Goal: Navigation & Orientation: Find specific page/section

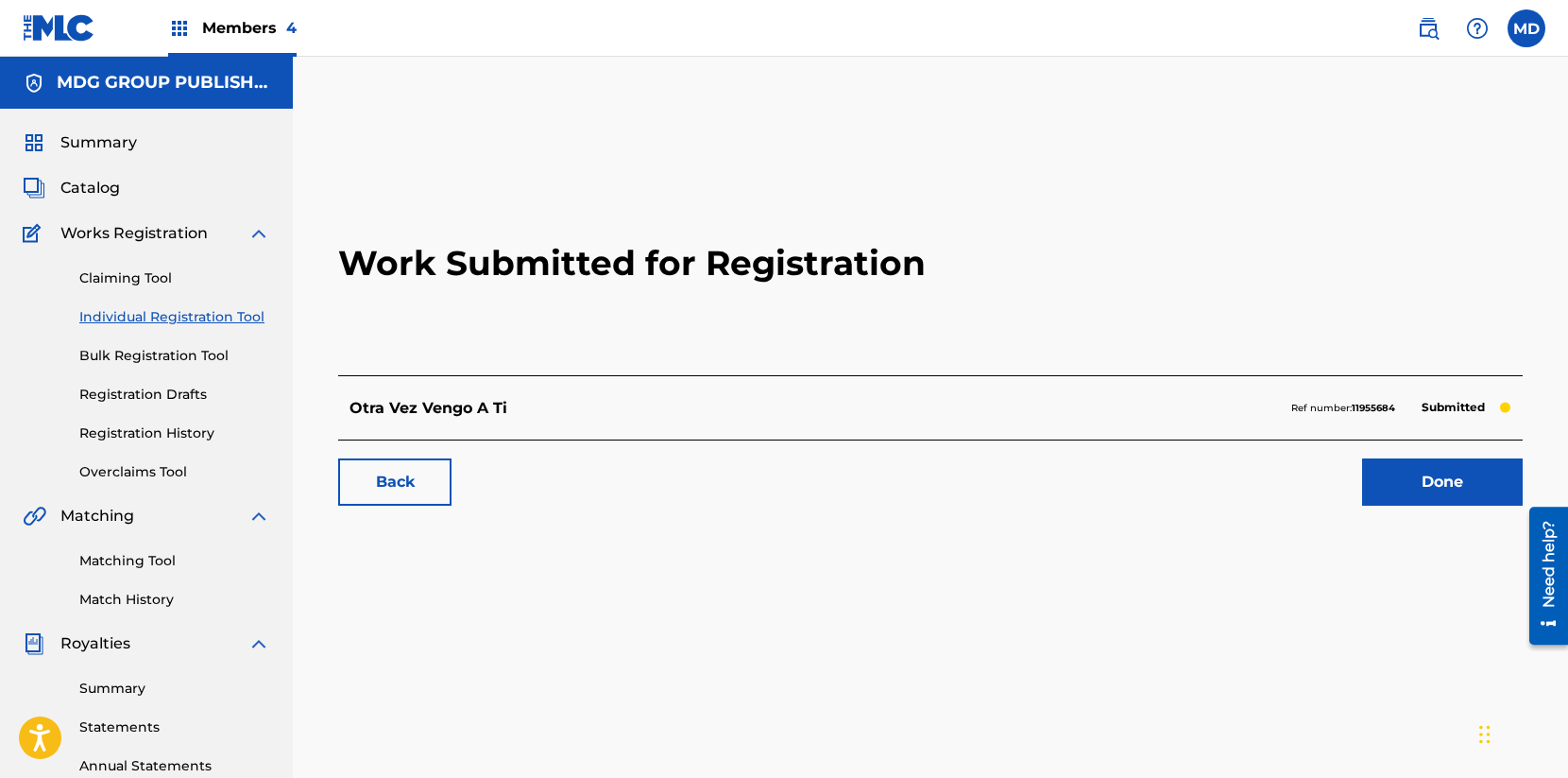
click at [255, 237] on img at bounding box center [259, 233] width 23 height 23
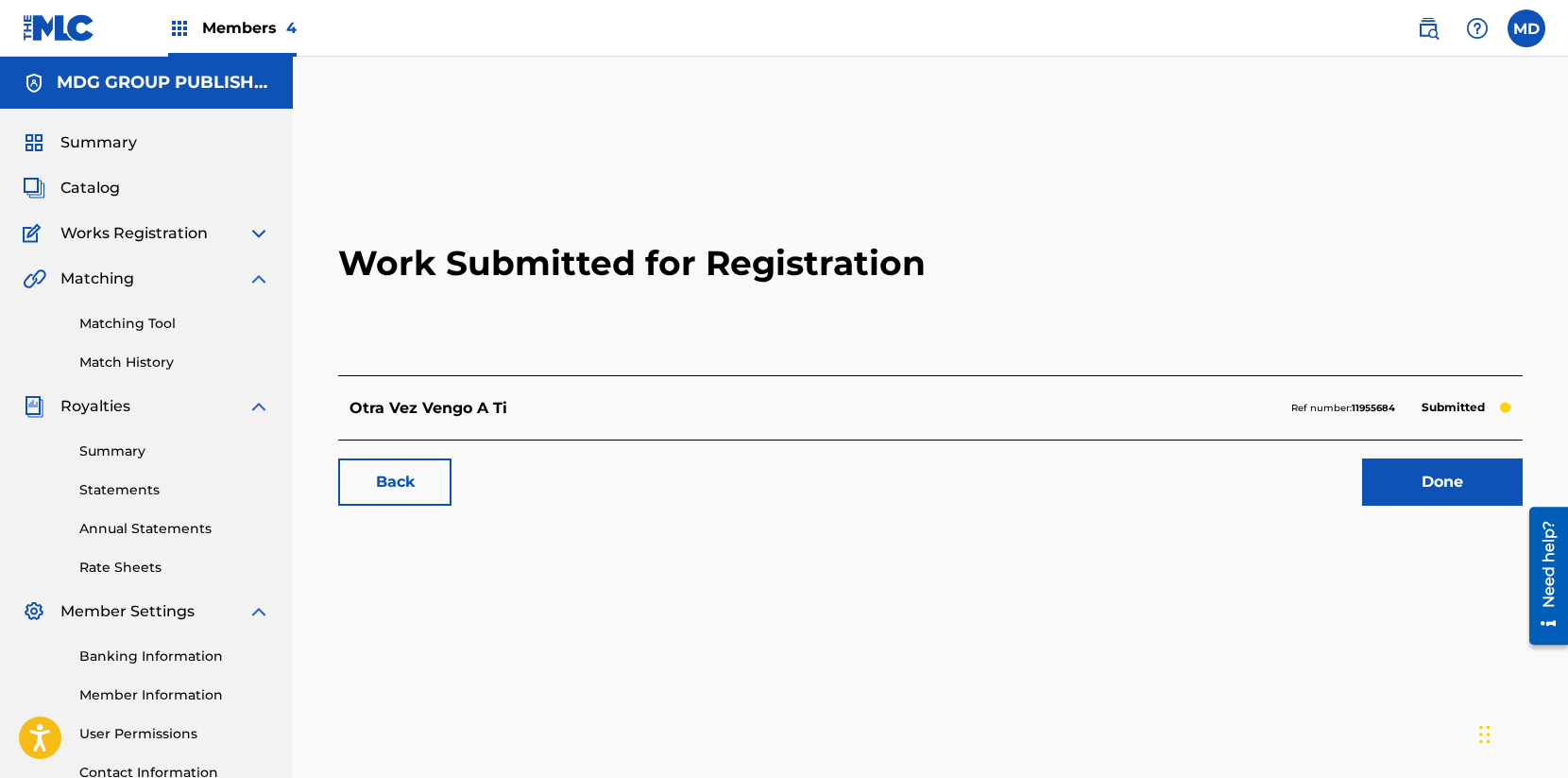
click at [234, 34] on span "Members 4" at bounding box center [250, 28] width 94 height 22
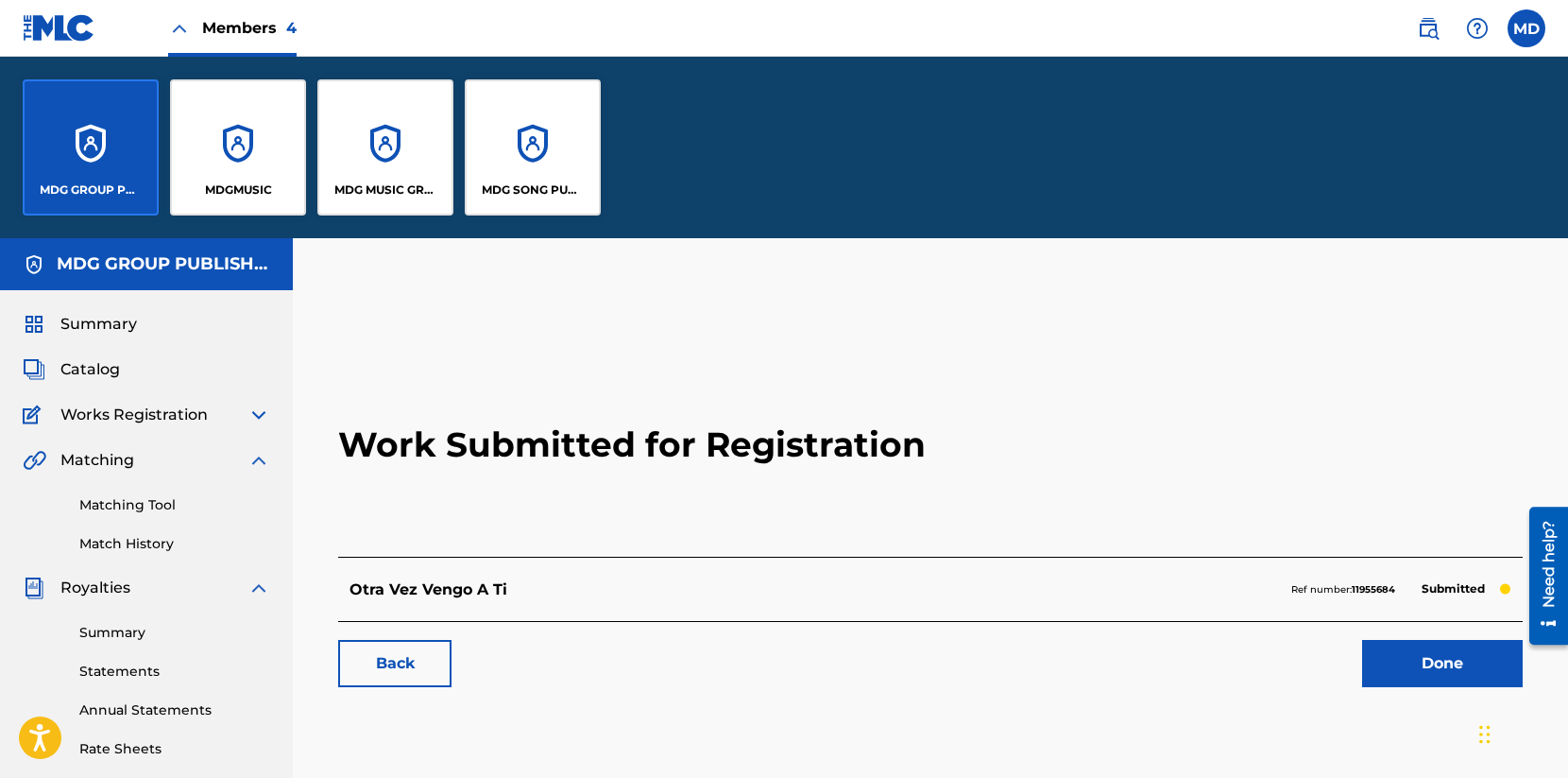
click at [398, 150] on div "MDG MUSIC GROUP" at bounding box center [385, 148] width 136 height 136
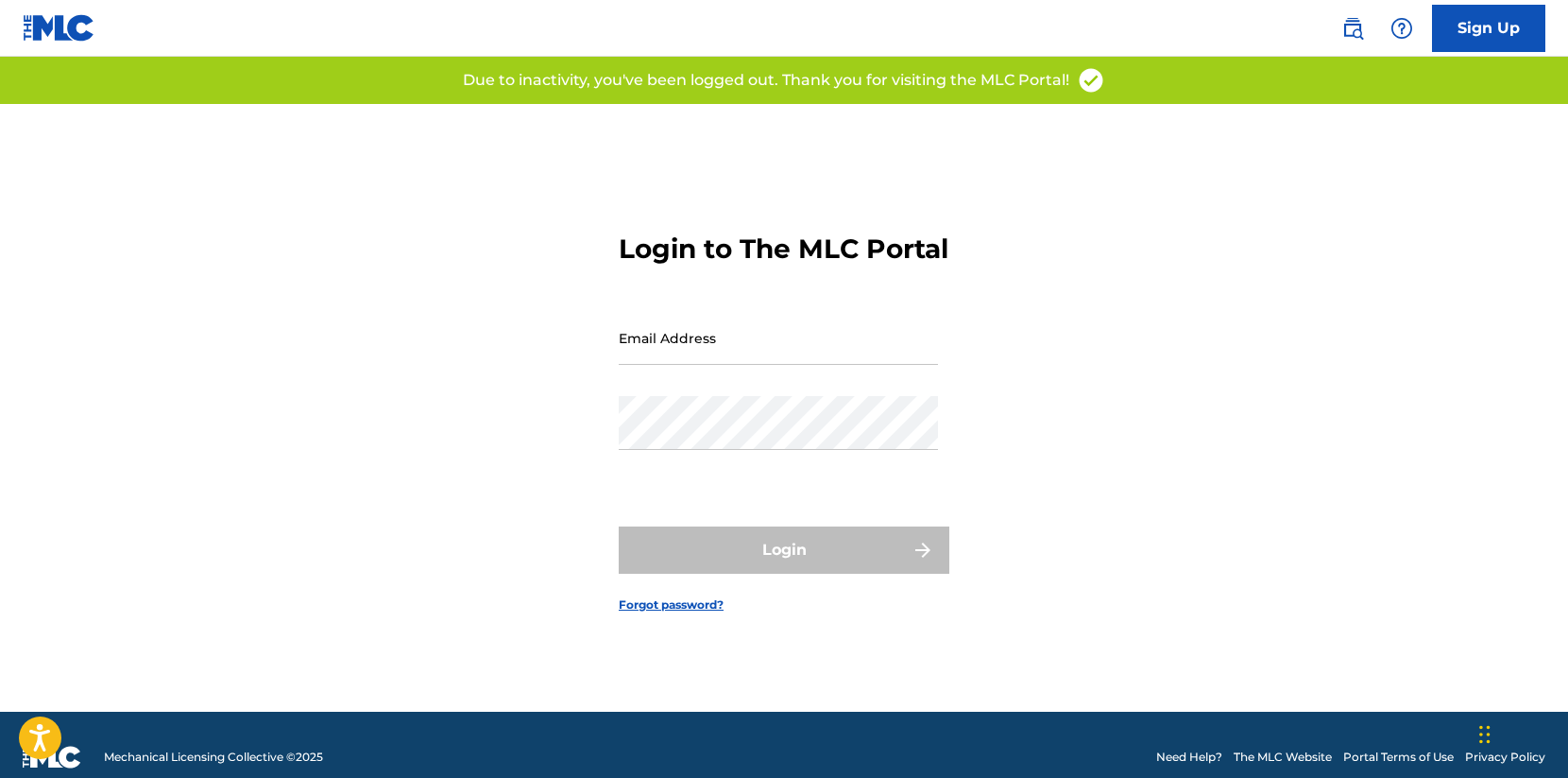
type input "[EMAIL_ADDRESS][DOMAIN_NAME]"
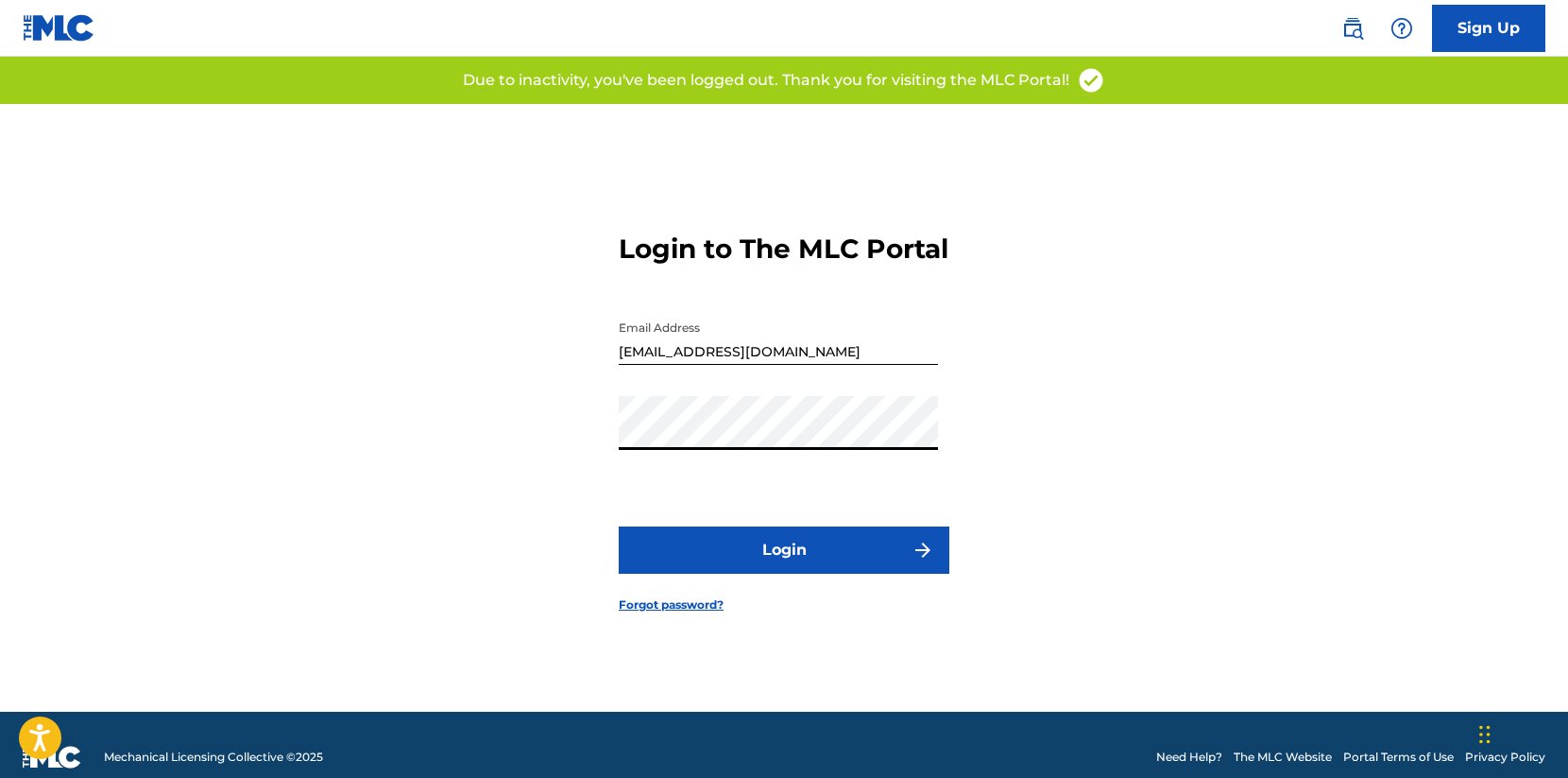
click at [1057, 467] on div "Login to The MLC Portal Email Address [EMAIL_ADDRESS][DOMAIN_NAME] Password Log…" at bounding box center [784, 408] width 1323 height 608
click at [767, 558] on button "Login" at bounding box center [784, 550] width 330 height 47
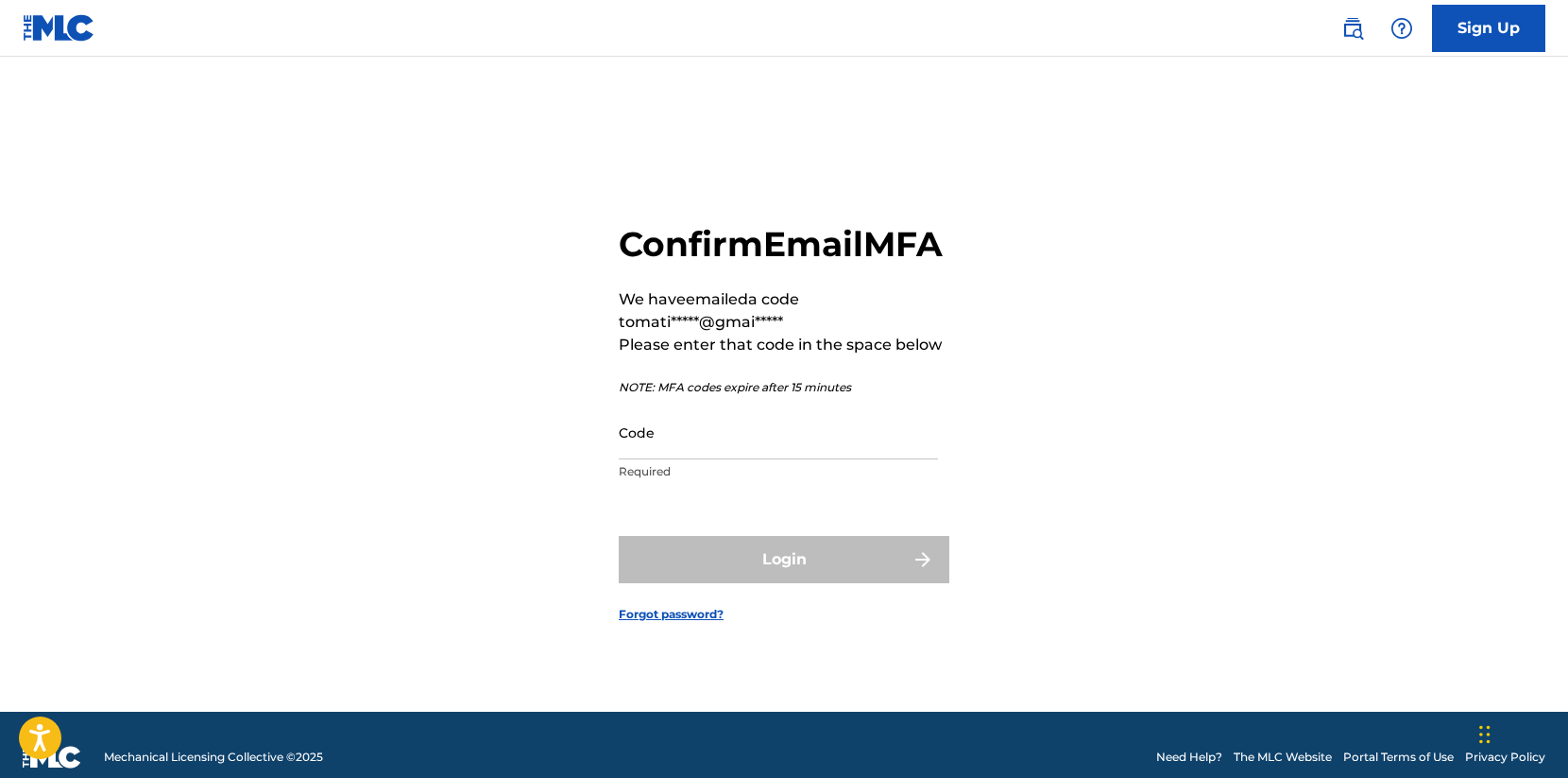
click at [722, 459] on input "Code" at bounding box center [779, 432] width 319 height 54
paste input "927763"
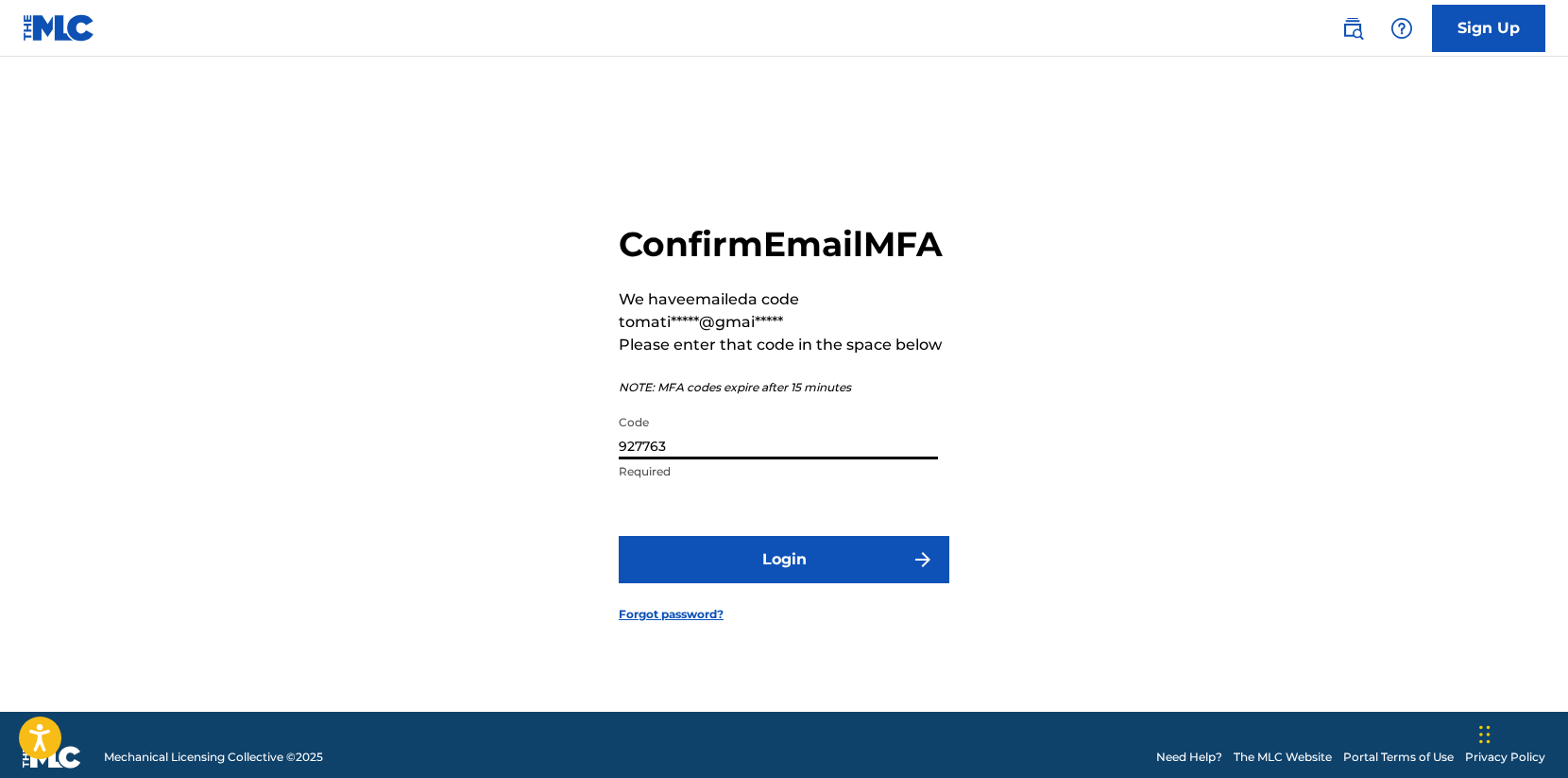
type input "927763"
click at [742, 570] on button "Login" at bounding box center [784, 560] width 330 height 47
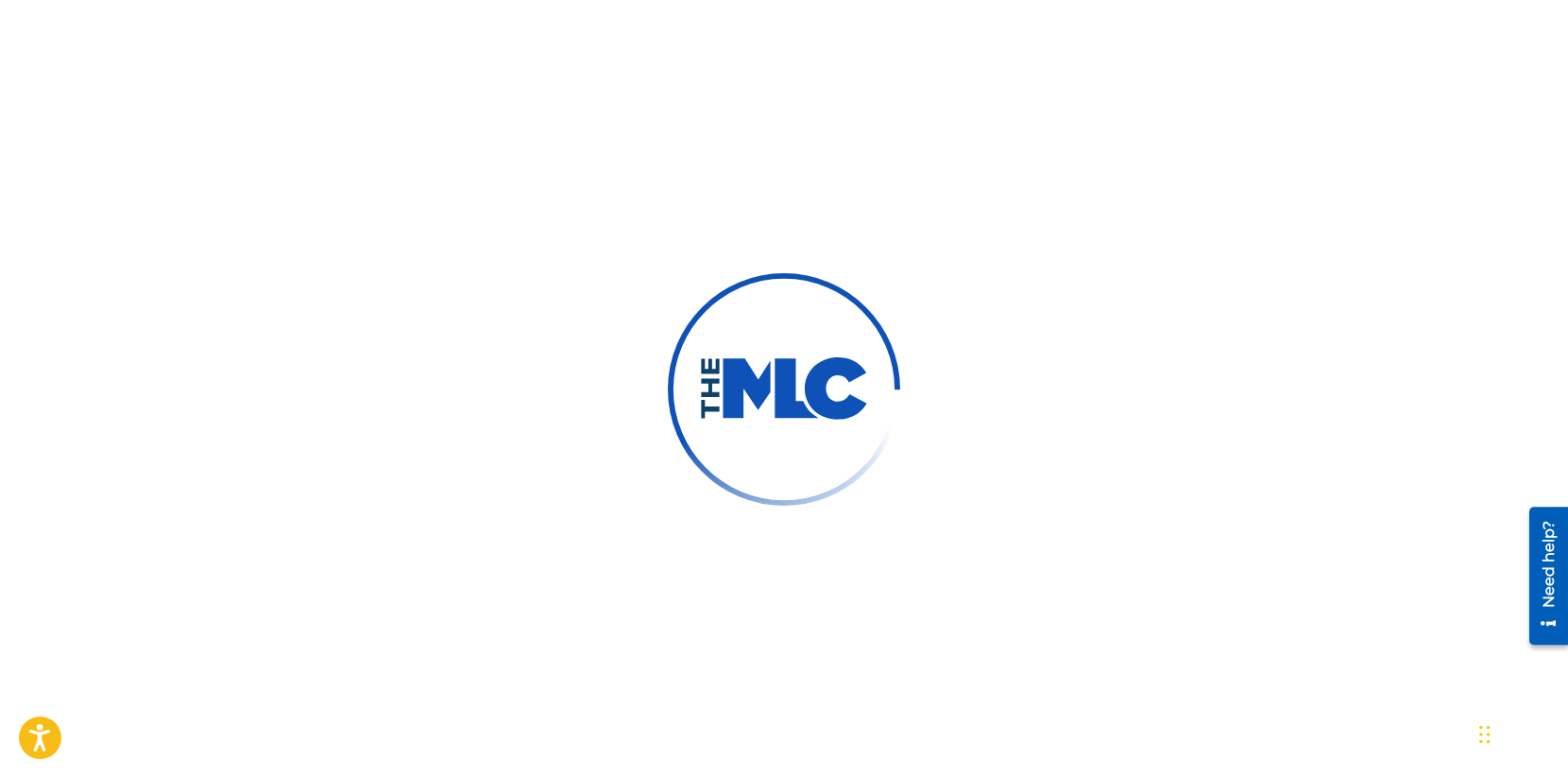
click at [210, 269] on div at bounding box center [784, 389] width 1568 height 778
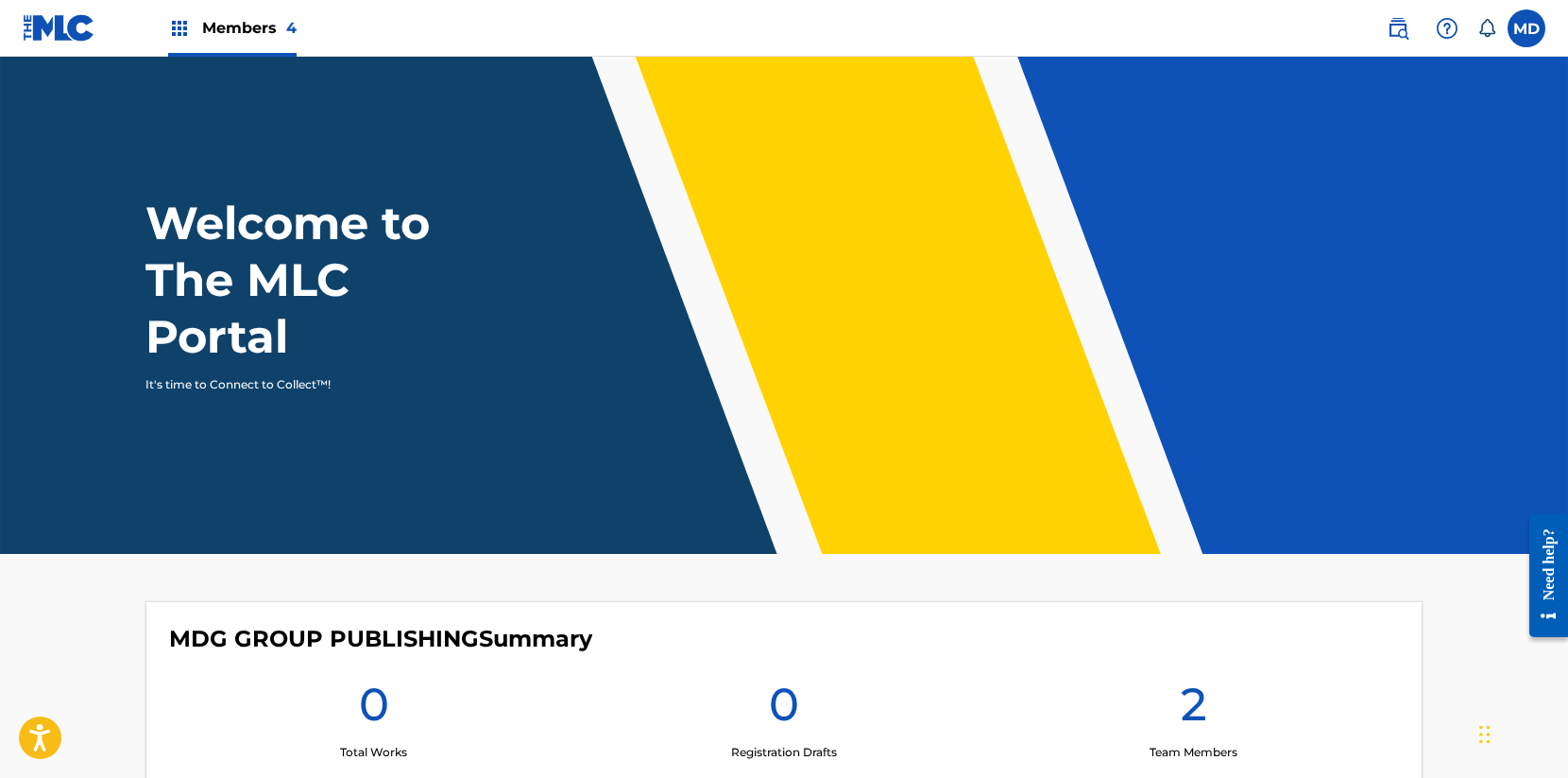
click at [271, 23] on span "Members 4" at bounding box center [250, 28] width 94 height 22
